Goal: Task Accomplishment & Management: Use online tool/utility

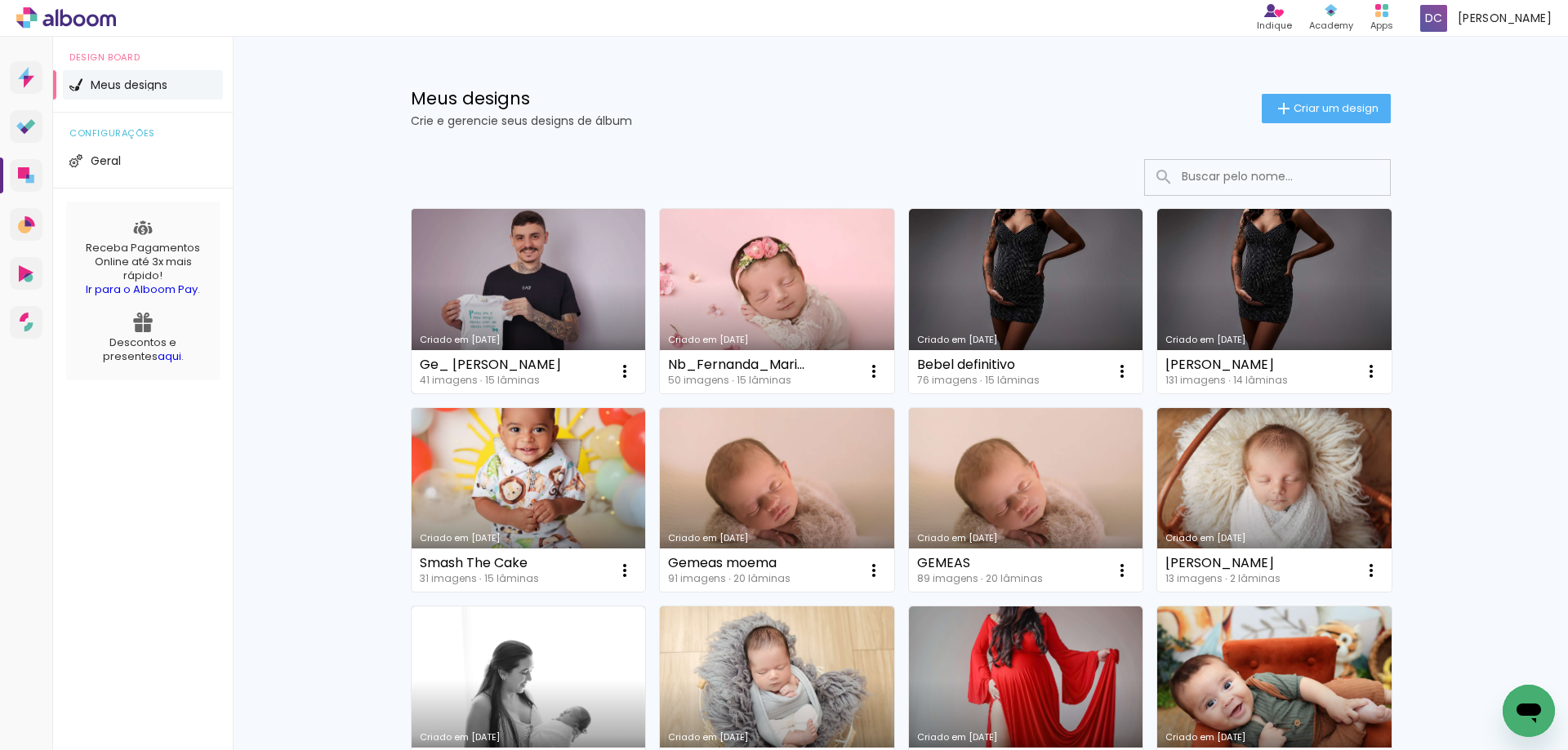
click at [495, 296] on link "Criado em [DATE]" at bounding box center [528, 301] width 234 height 184
click at [533, 261] on link "Criado em [DATE]" at bounding box center [528, 301] width 234 height 184
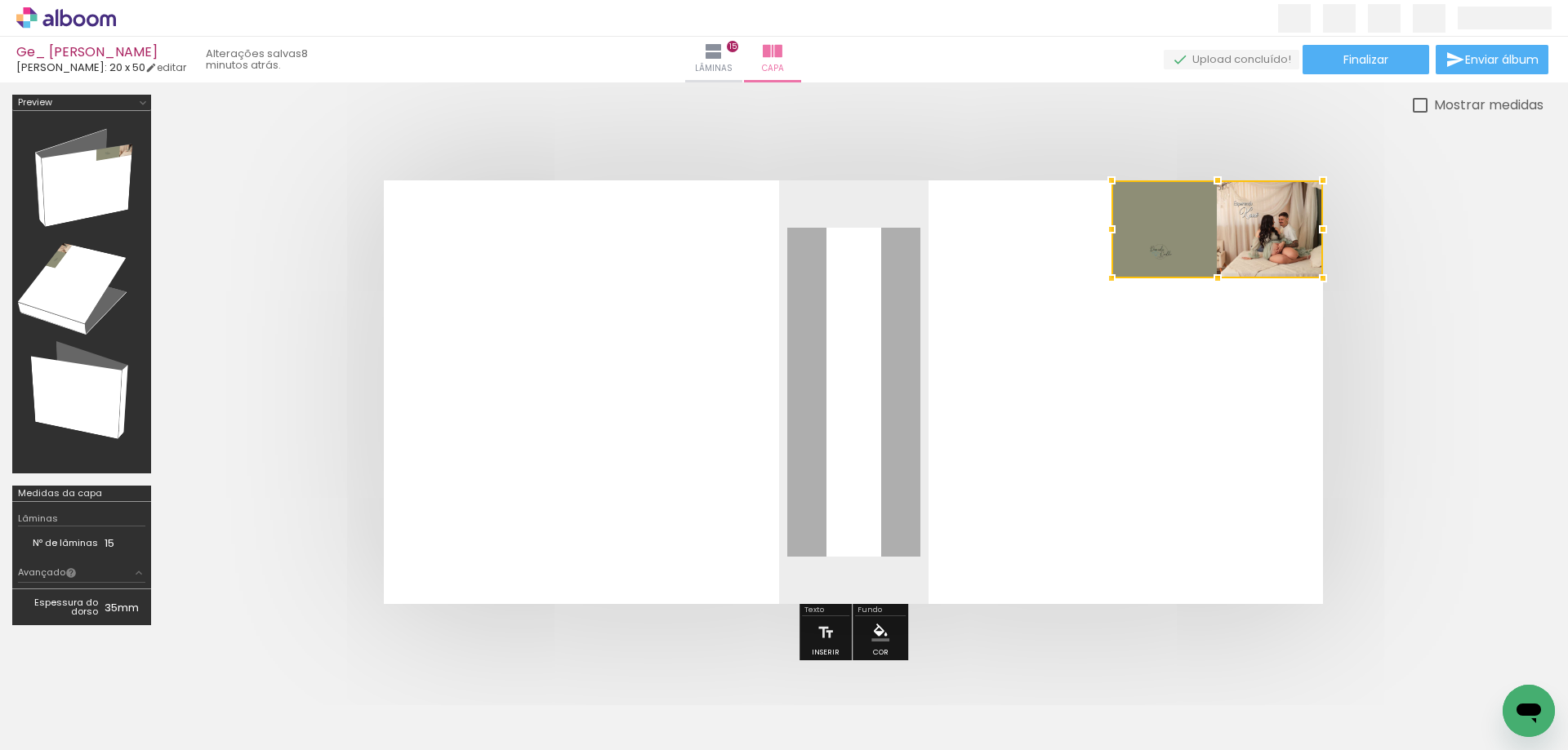
scroll to position [0, 2321]
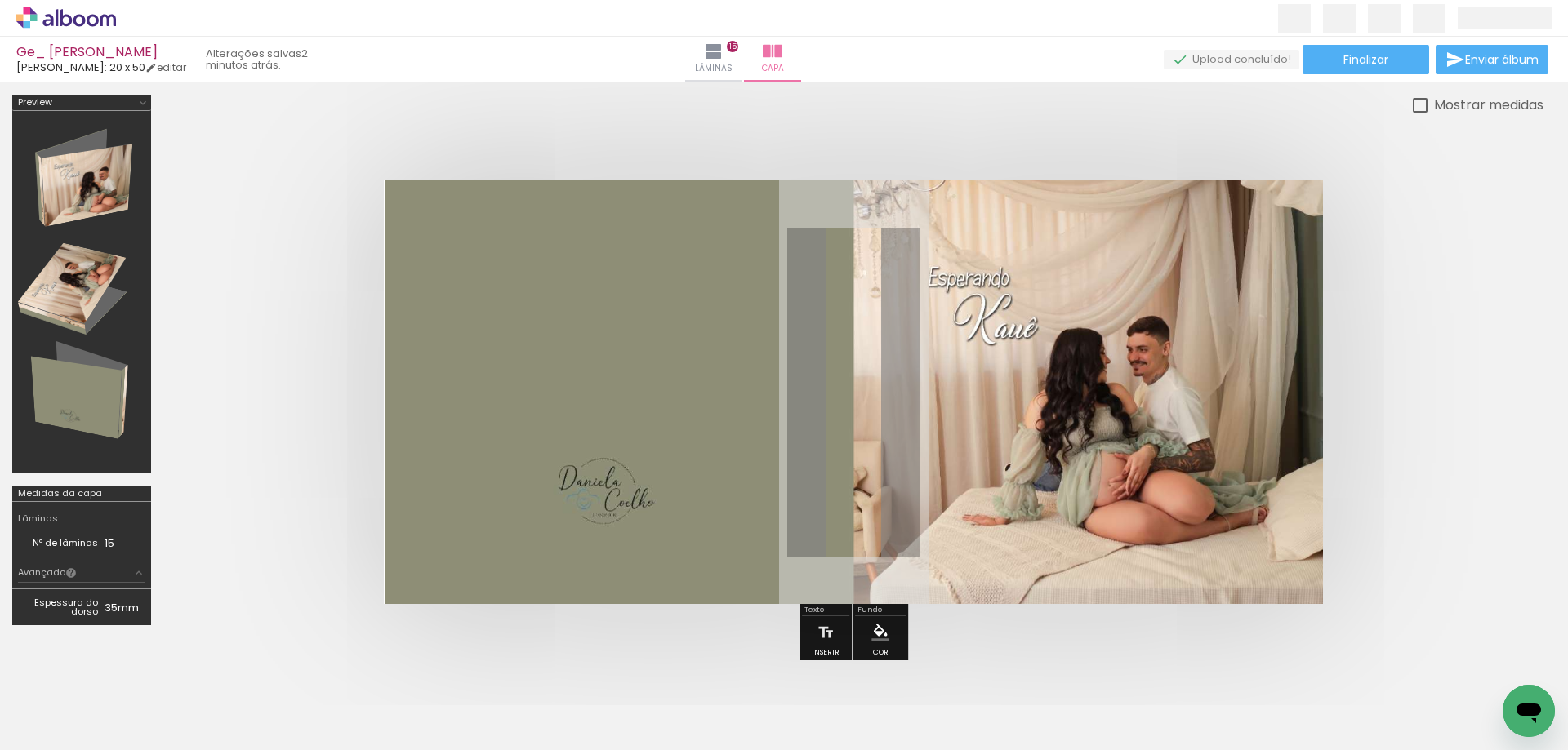
scroll to position [0, 2321]
click at [1475, 57] on span "Enviar álbum" at bounding box center [1502, 59] width 73 height 11
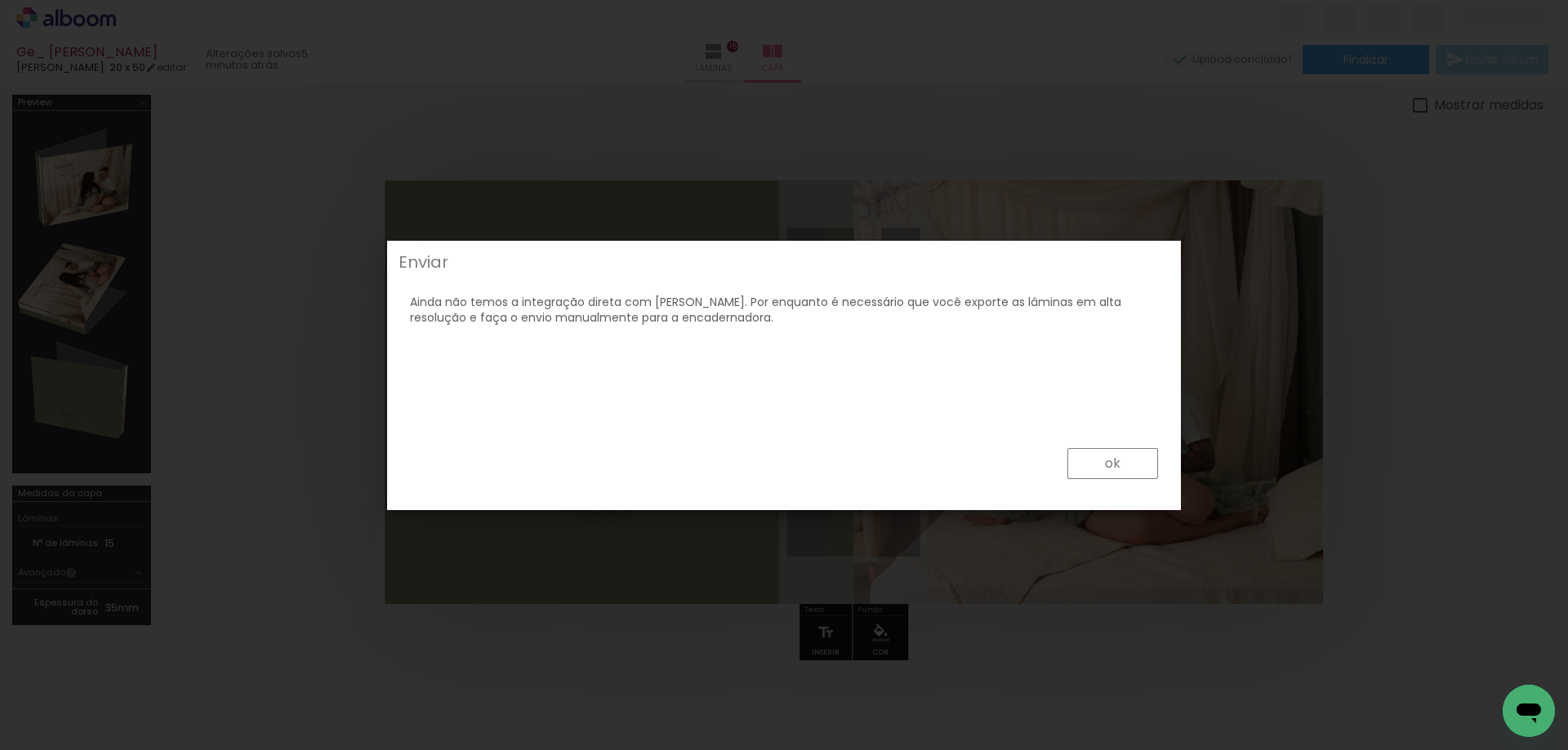
click at [1101, 464] on paper-button "ok" at bounding box center [1113, 464] width 91 height 31
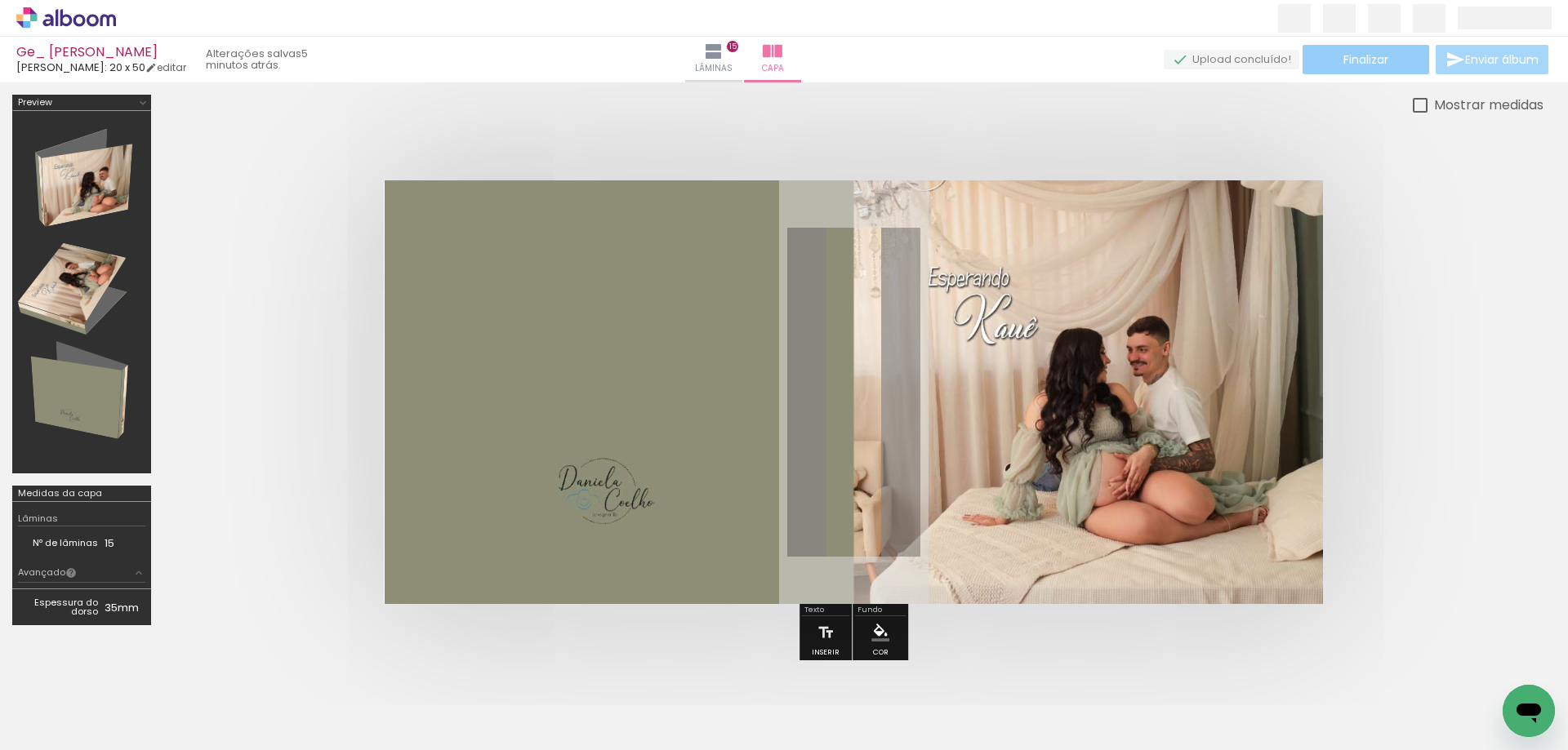
click at [1333, 57] on paper-button "Finalizar" at bounding box center [1365, 60] width 126 height 30
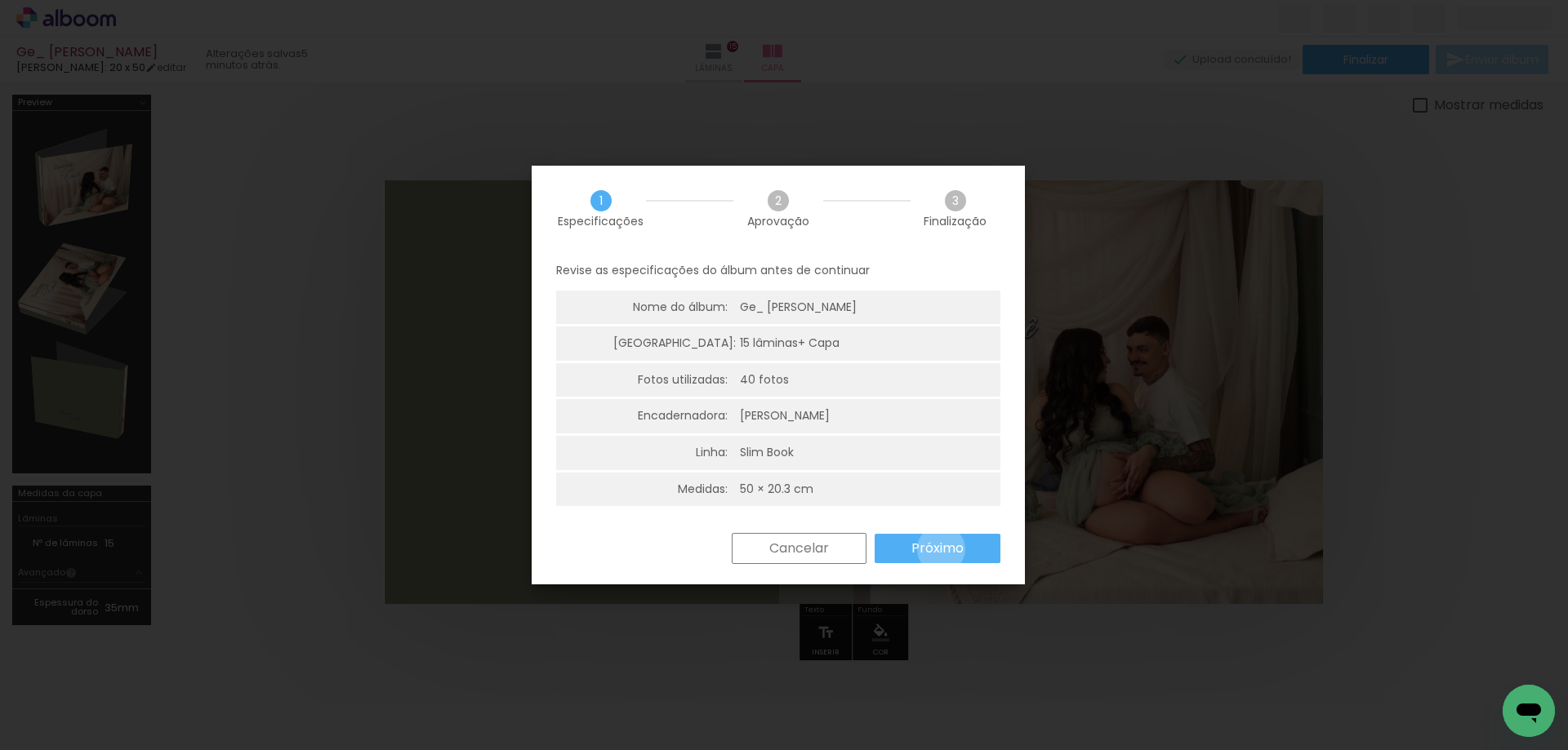
click at [0, 0] on slot "Próximo" at bounding box center [0, 0] width 0 height 0
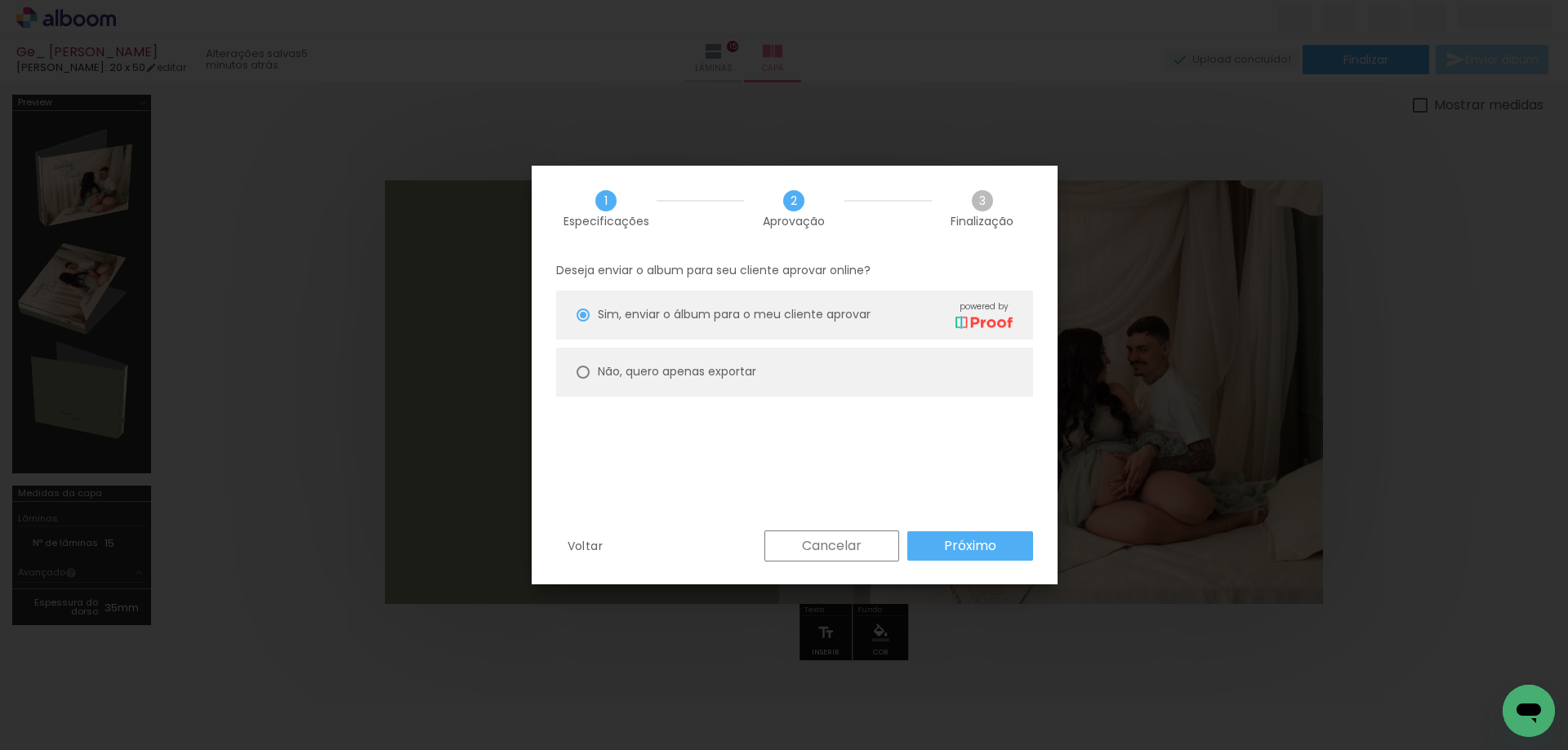
click at [940, 549] on paper-button "Próximo" at bounding box center [970, 546] width 125 height 30
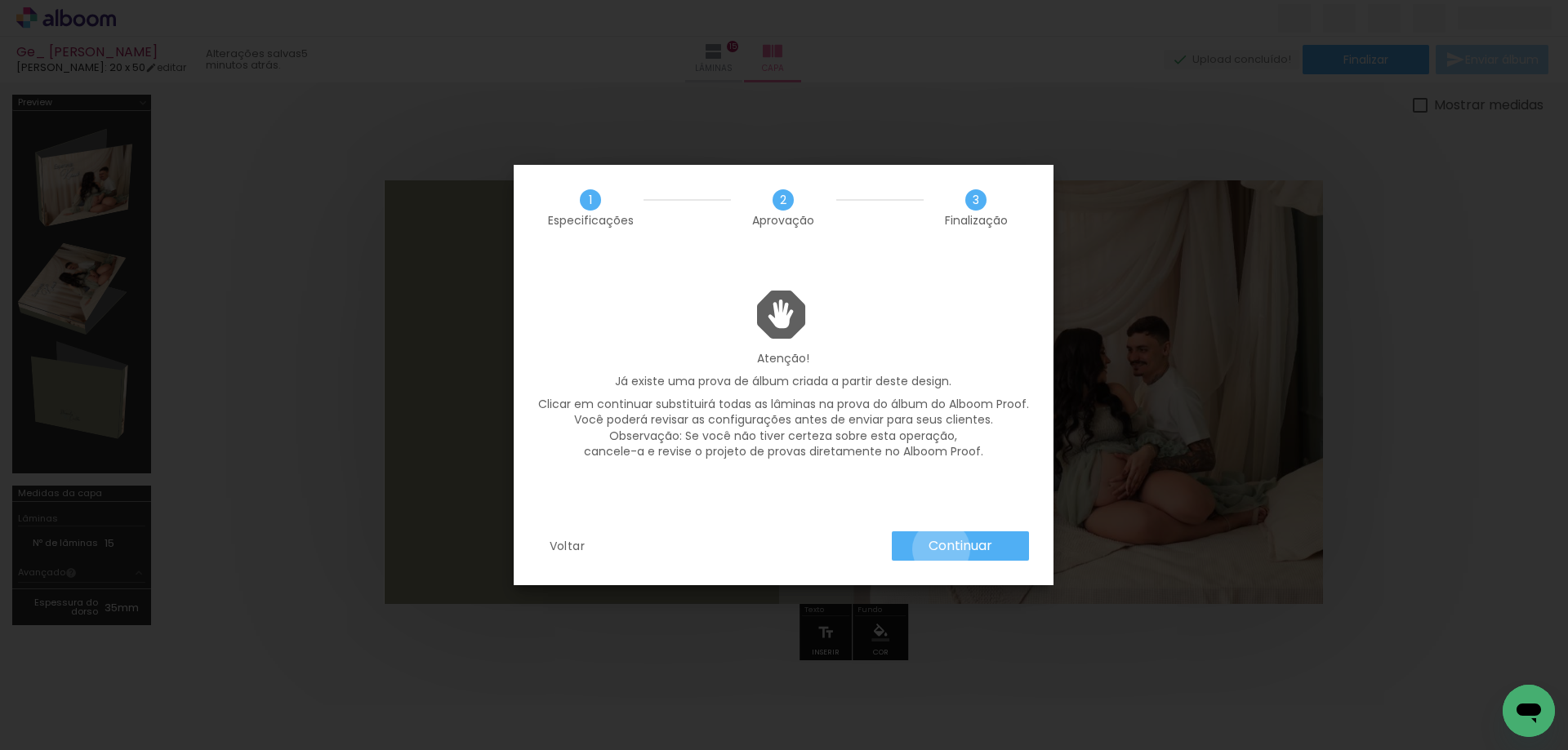
click at [0, 0] on slot "Continuar" at bounding box center [0, 0] width 0 height 0
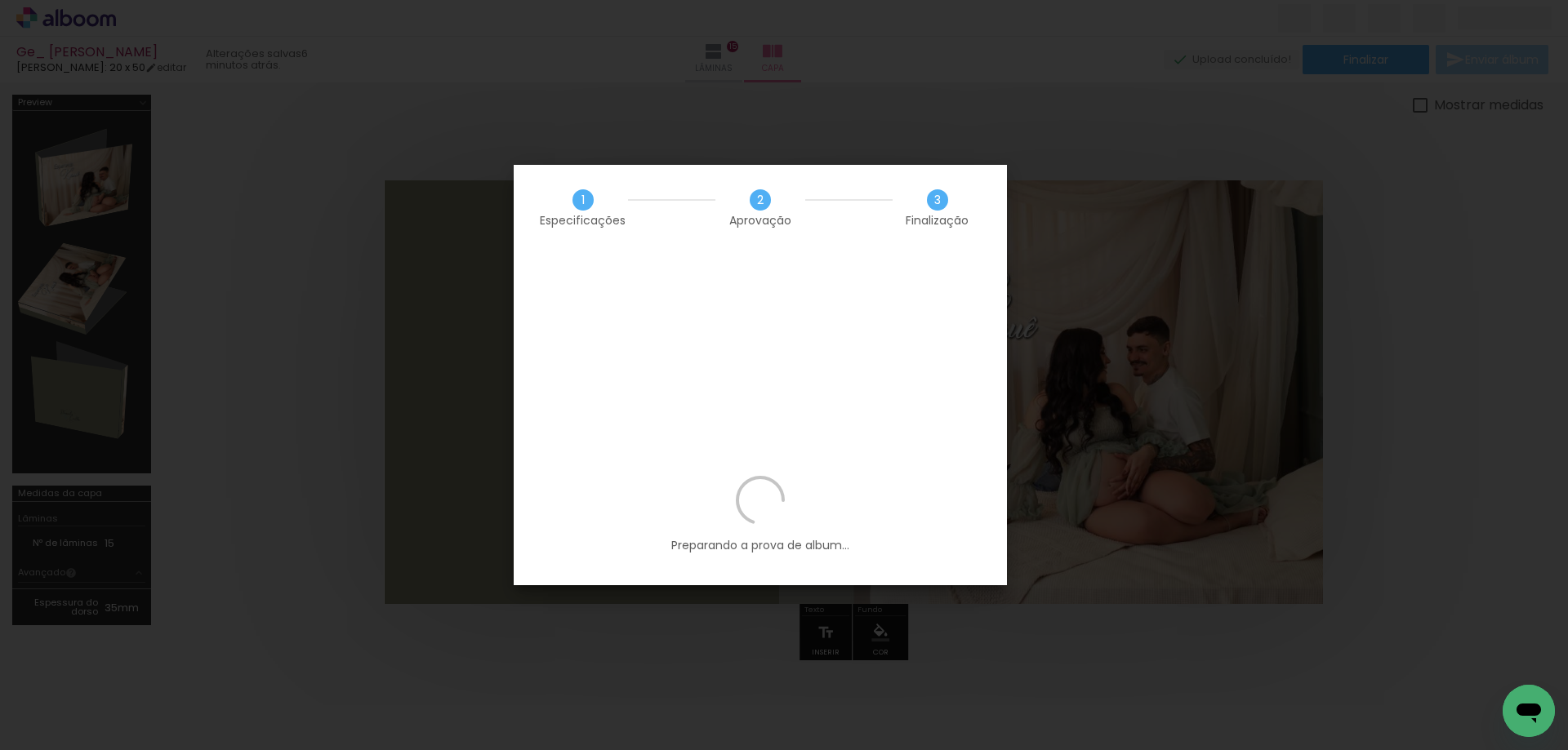
scroll to position [0, 2321]
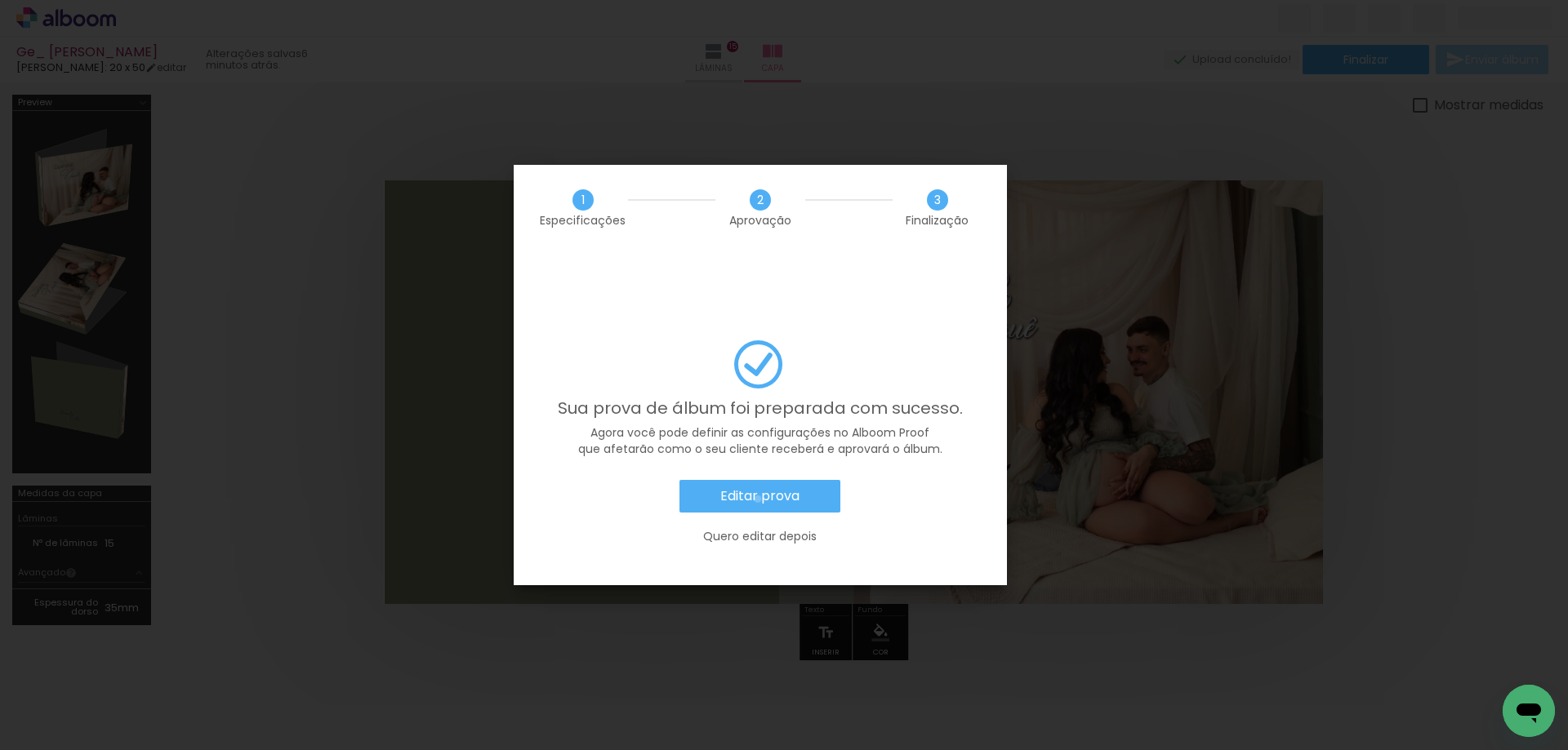
click at [0, 0] on slot "Editar prova" at bounding box center [0, 0] width 0 height 0
